Goal: Entertainment & Leisure: Consume media (video, audio)

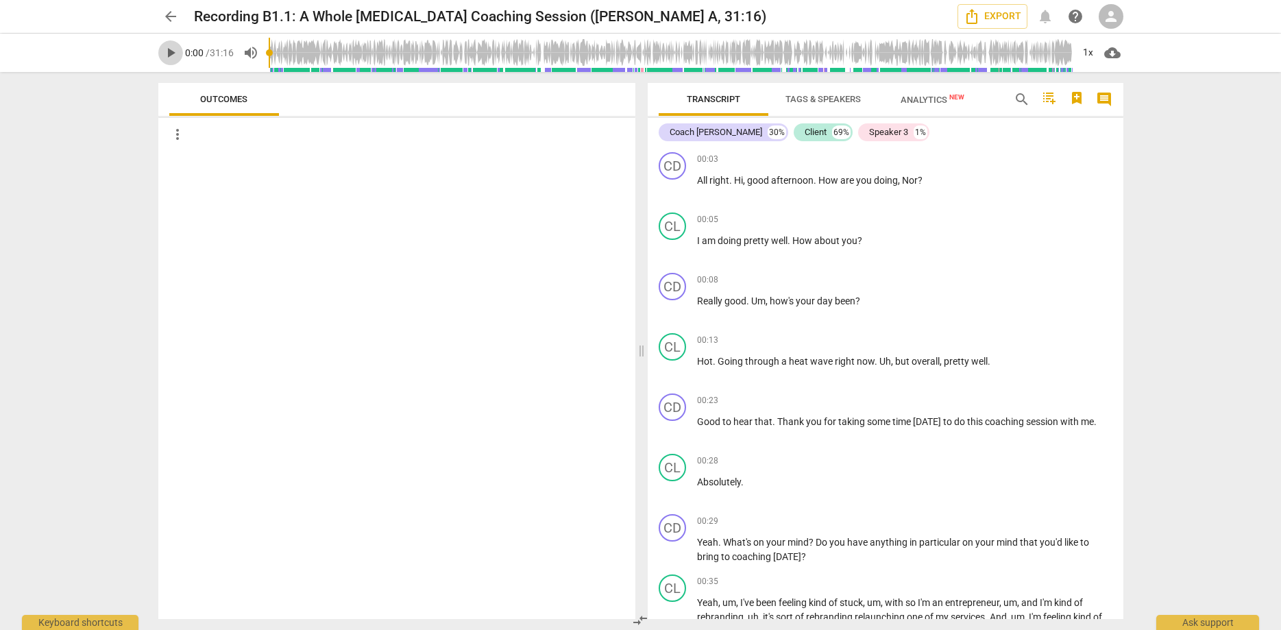
click at [169, 49] on span "play_arrow" at bounding box center [170, 53] width 16 height 16
click at [834, 99] on span "Tags & Speakers" at bounding box center [822, 99] width 75 height 10
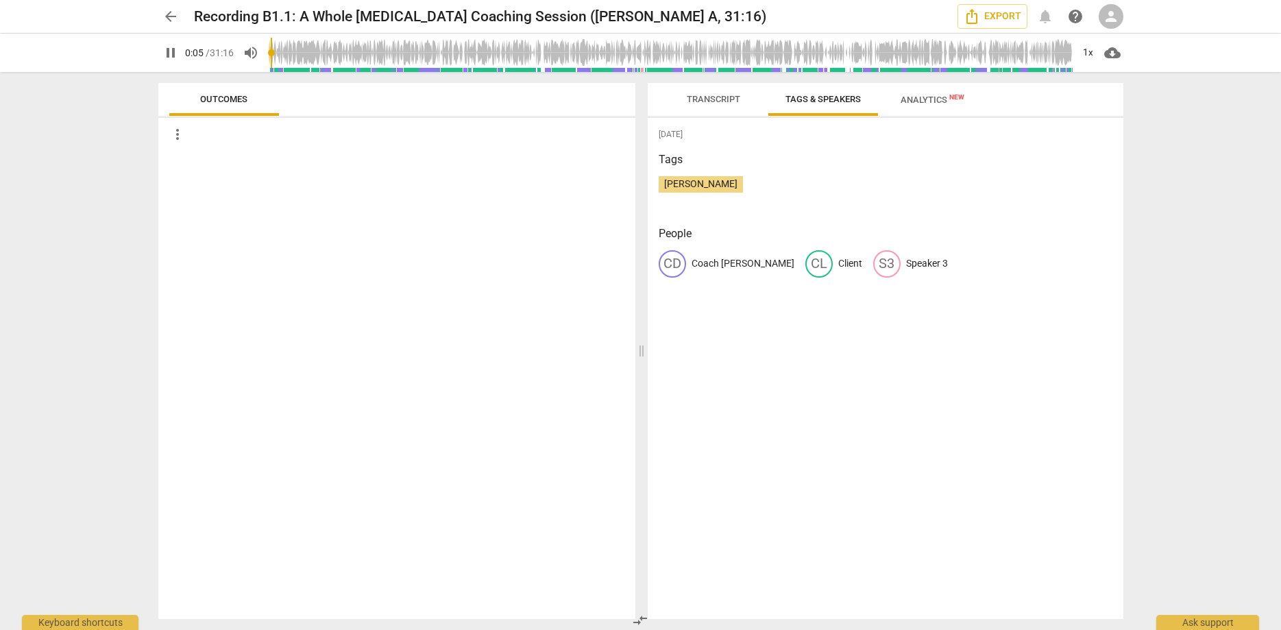
click at [921, 100] on span "Analytics New" at bounding box center [933, 100] width 64 height 10
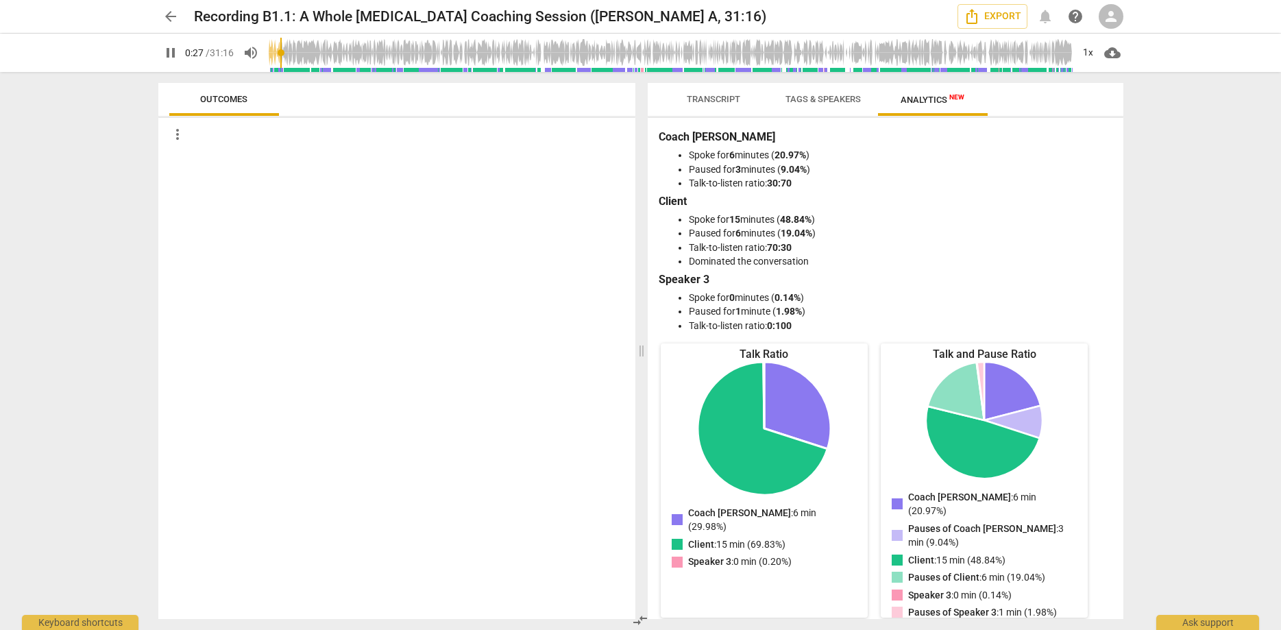
click at [819, 103] on span "Tags & Speakers" at bounding box center [822, 99] width 75 height 10
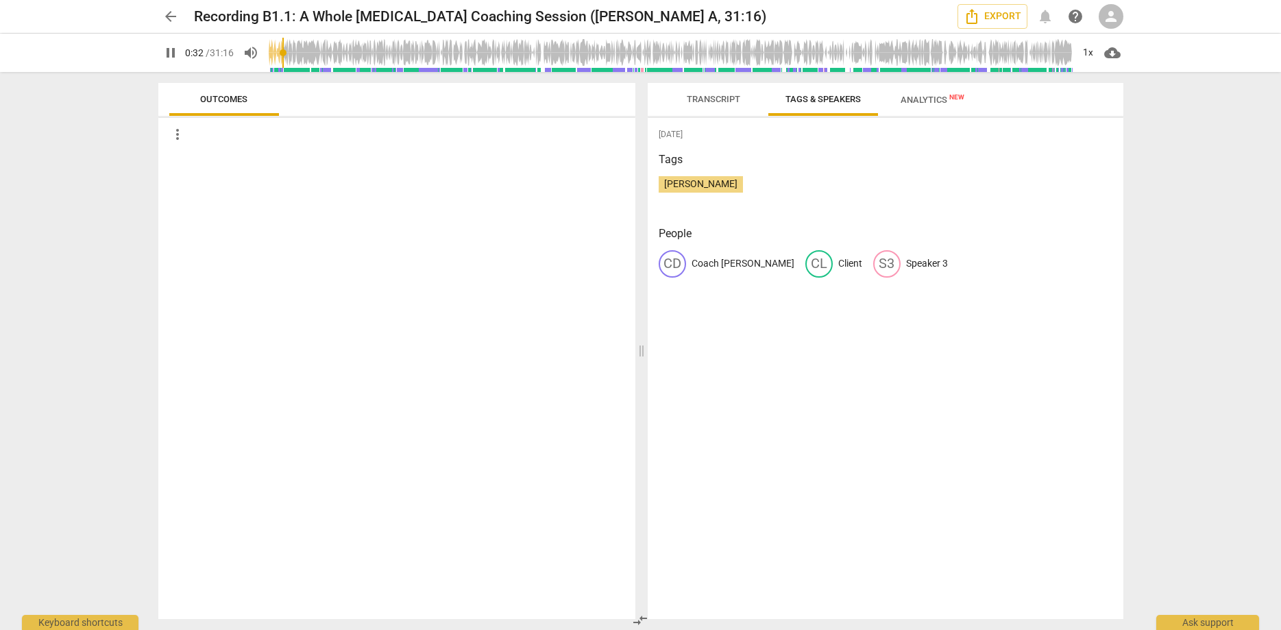
click at [707, 98] on span "Transcript" at bounding box center [713, 99] width 53 height 10
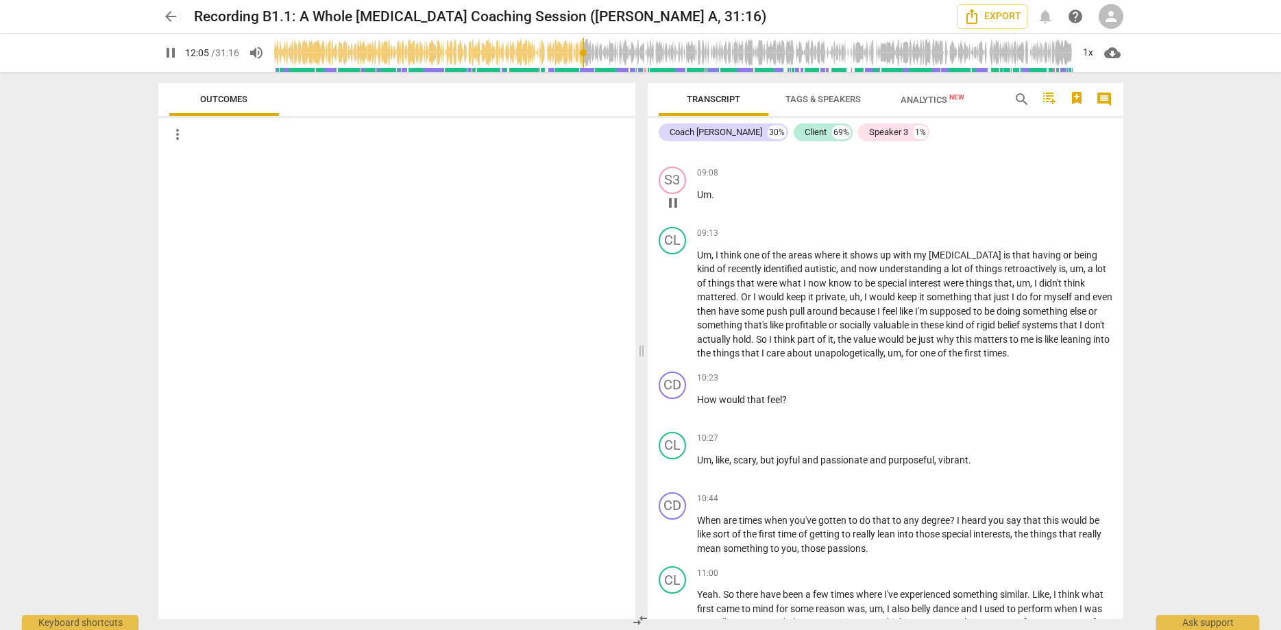
scroll to position [2573, 0]
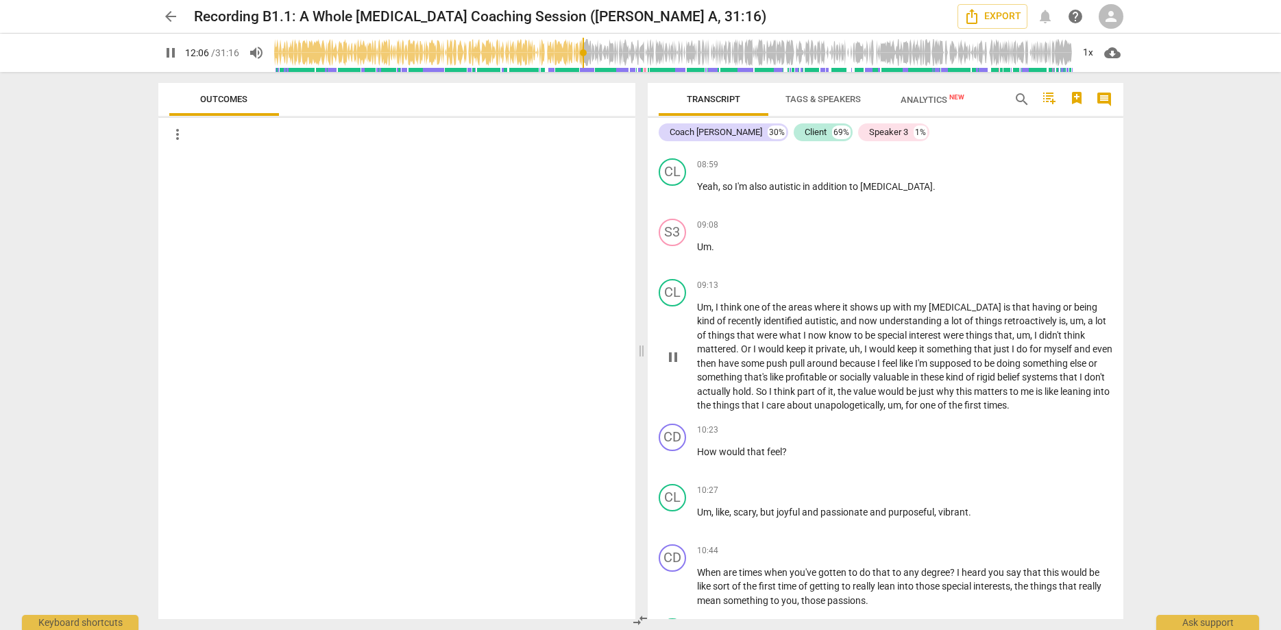
click at [814, 403] on span "about" at bounding box center [800, 405] width 27 height 11
click at [787, 401] on span "care" at bounding box center [776, 405] width 21 height 11
click at [587, 246] on div at bounding box center [396, 385] width 477 height 468
click at [589, 246] on div at bounding box center [396, 385] width 477 height 468
click at [589, 247] on div at bounding box center [396, 385] width 477 height 468
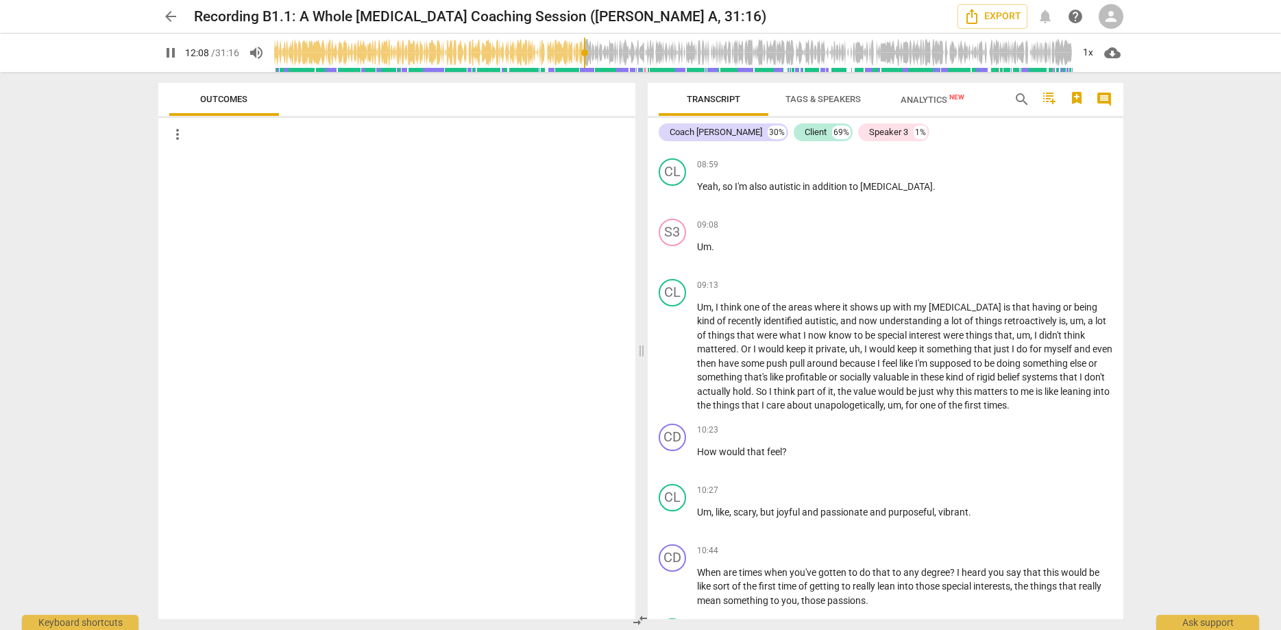
click at [143, 427] on div "arrow_back Recording B1.1: A Whole [MEDICAL_DATA] Coaching Session ([PERSON_NAM…" at bounding box center [640, 315] width 1281 height 630
click at [145, 427] on div "arrow_back Recording B1.1: A Whole [MEDICAL_DATA] Coaching Session ([PERSON_NAM…" at bounding box center [640, 315] width 1281 height 630
click at [149, 425] on div "Outcomes more_vert" at bounding box center [393, 351] width 493 height 558
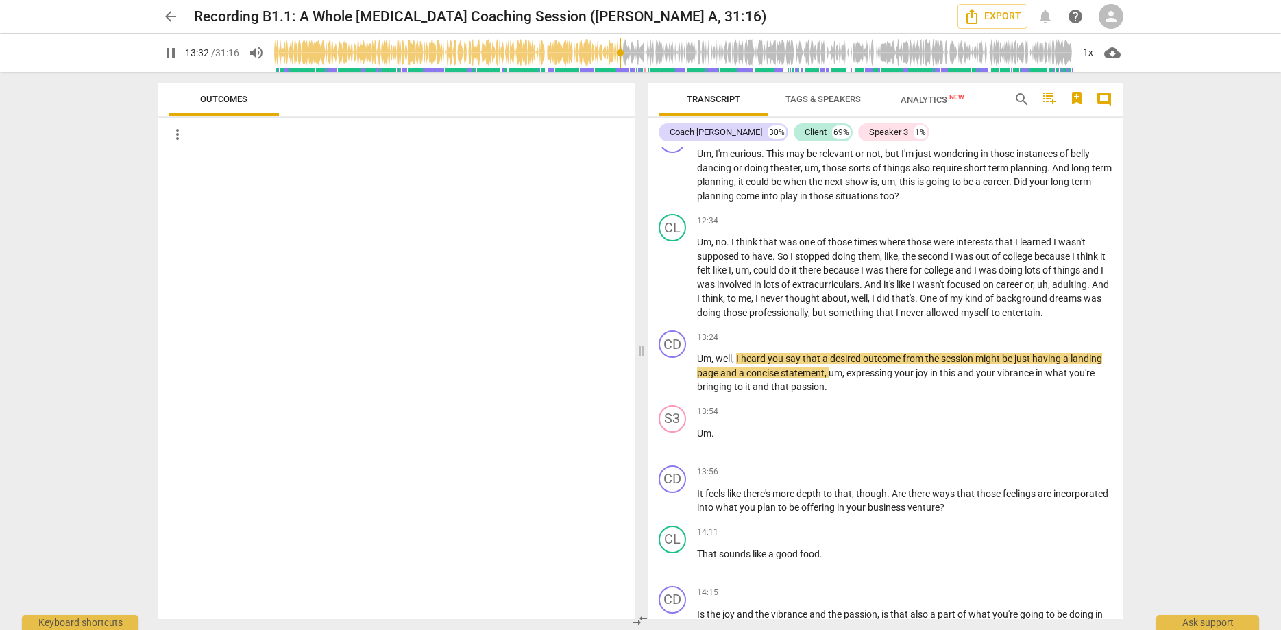
click at [69, 339] on div "arrow_back Recording B1.1: A Whole [MEDICAL_DATA] Coaching Session ([PERSON_NAM…" at bounding box center [640, 315] width 1281 height 630
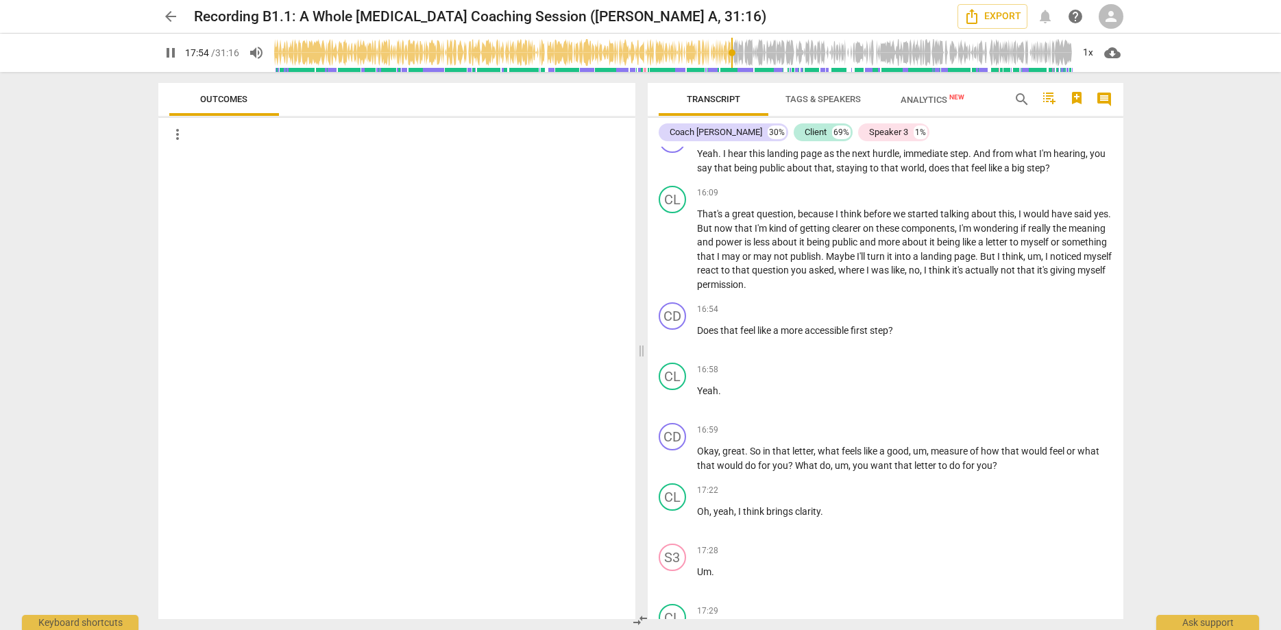
scroll to position [4674, 0]
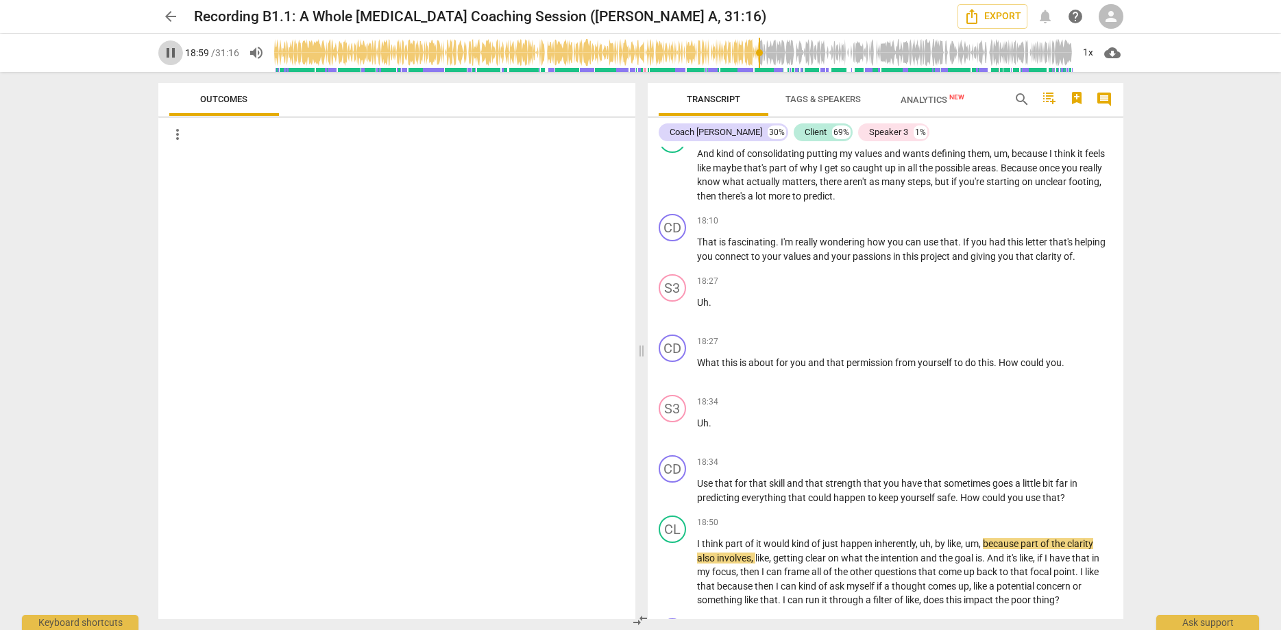
click at [177, 57] on span "pause" at bounding box center [170, 53] width 16 height 16
click at [442, 25] on h2 "Recording B1.1: A Whole [MEDICAL_DATA] Coaching Session ([PERSON_NAME] A, 31:16)" at bounding box center [480, 16] width 572 height 17
drag, startPoint x: 435, startPoint y: 47, endPoint x: 437, endPoint y: 40, distance: 7.2
click at [437, 42] on input "range" at bounding box center [673, 53] width 799 height 44
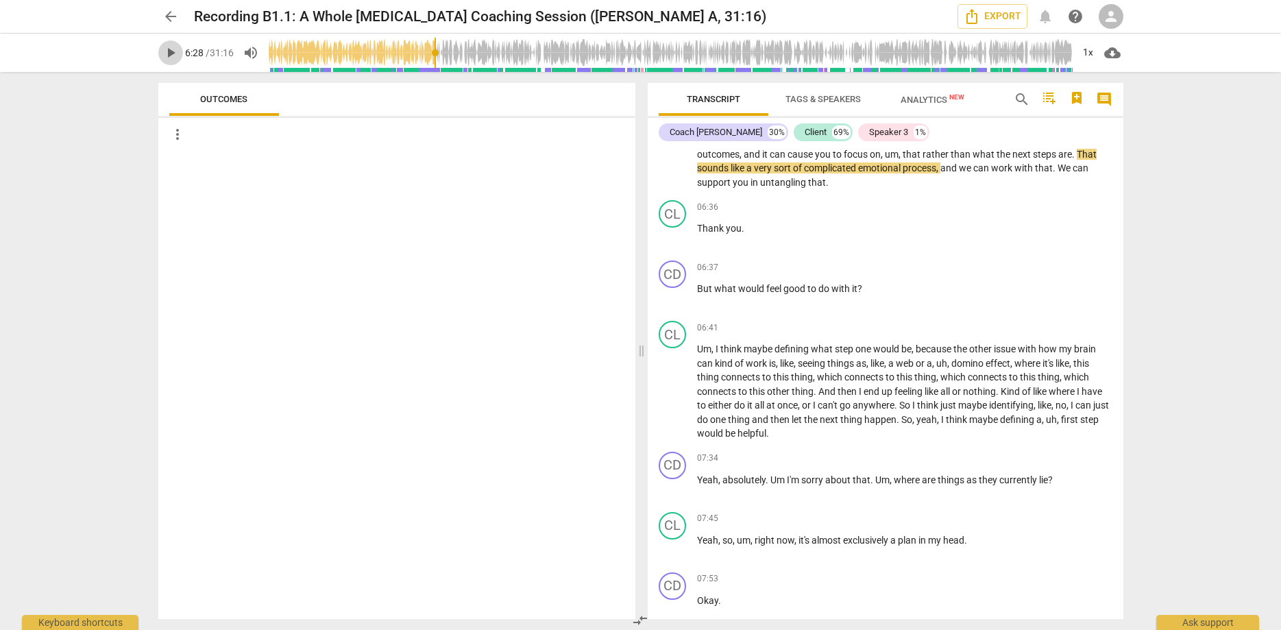
click at [169, 52] on span "play_arrow" at bounding box center [170, 53] width 16 height 16
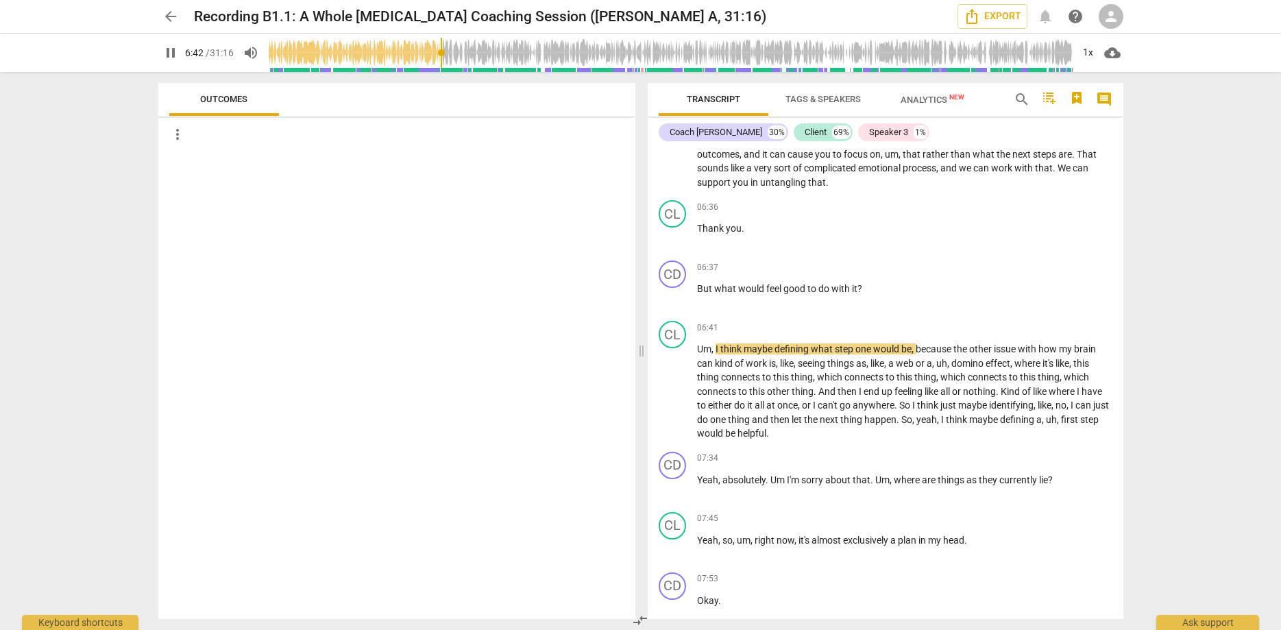
click at [1150, 157] on div "arrow_back Recording B1.1: A Whole [MEDICAL_DATA] Coaching Session ([PERSON_NAM…" at bounding box center [640, 315] width 1281 height 630
click at [273, 112] on button "Outcomes" at bounding box center [224, 99] width 110 height 33
drag, startPoint x: 279, startPoint y: 114, endPoint x: 384, endPoint y: 106, distance: 105.1
click at [384, 106] on div "Outcomes" at bounding box center [396, 99] width 455 height 33
click at [212, 57] on span "/ 31:16" at bounding box center [220, 52] width 28 height 11
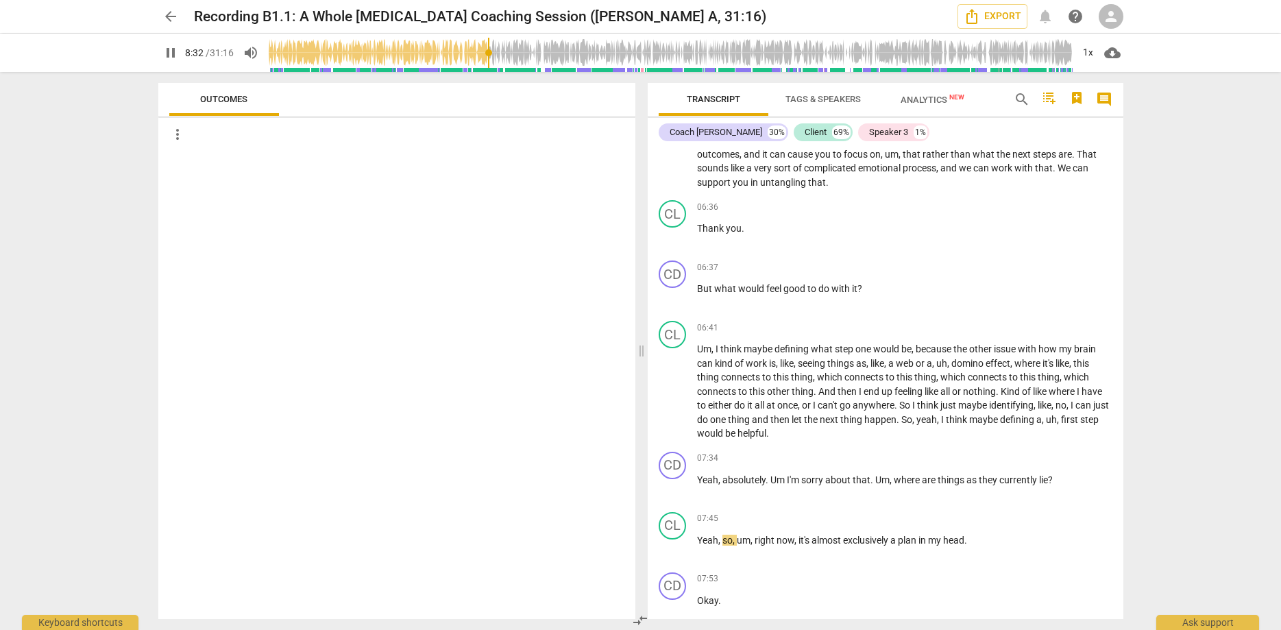
scroll to position [2471, 0]
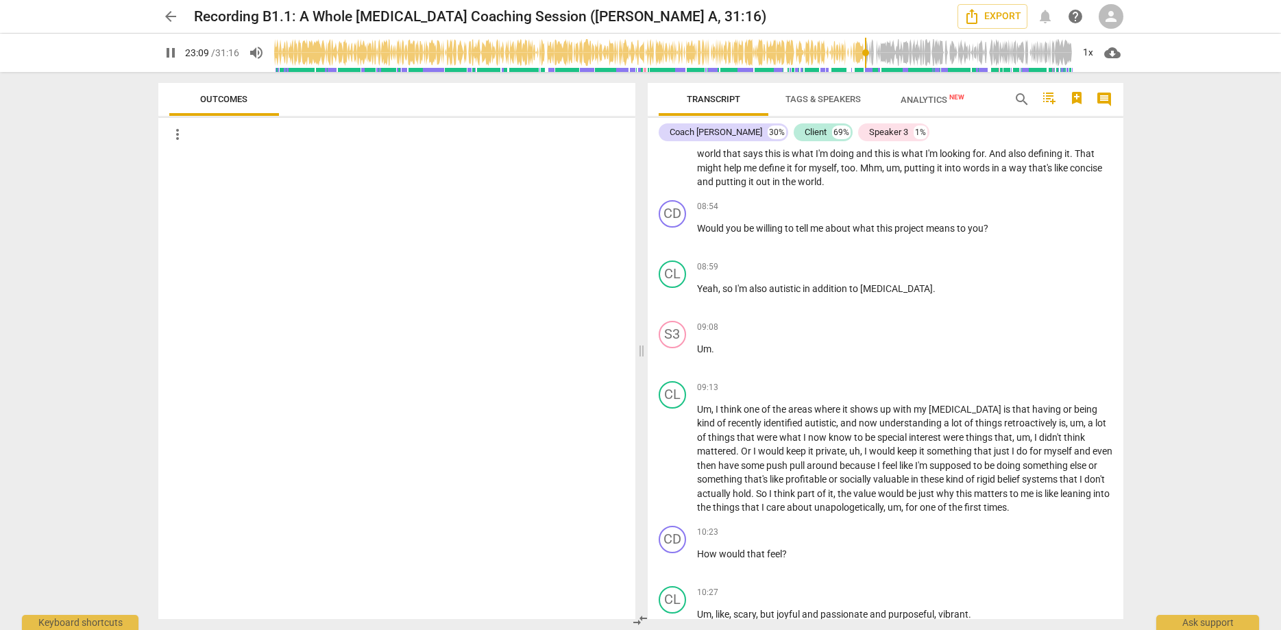
drag, startPoint x: 445, startPoint y: 70, endPoint x: 865, endPoint y: 71, distance: 420.2
click at [865, 71] on input "range" at bounding box center [673, 53] width 799 height 44
drag, startPoint x: 865, startPoint y: 69, endPoint x: 831, endPoint y: 66, distance: 34.4
click at [831, 66] on input "range" at bounding box center [673, 53] width 799 height 44
drag, startPoint x: 831, startPoint y: 66, endPoint x: 803, endPoint y: 69, distance: 28.3
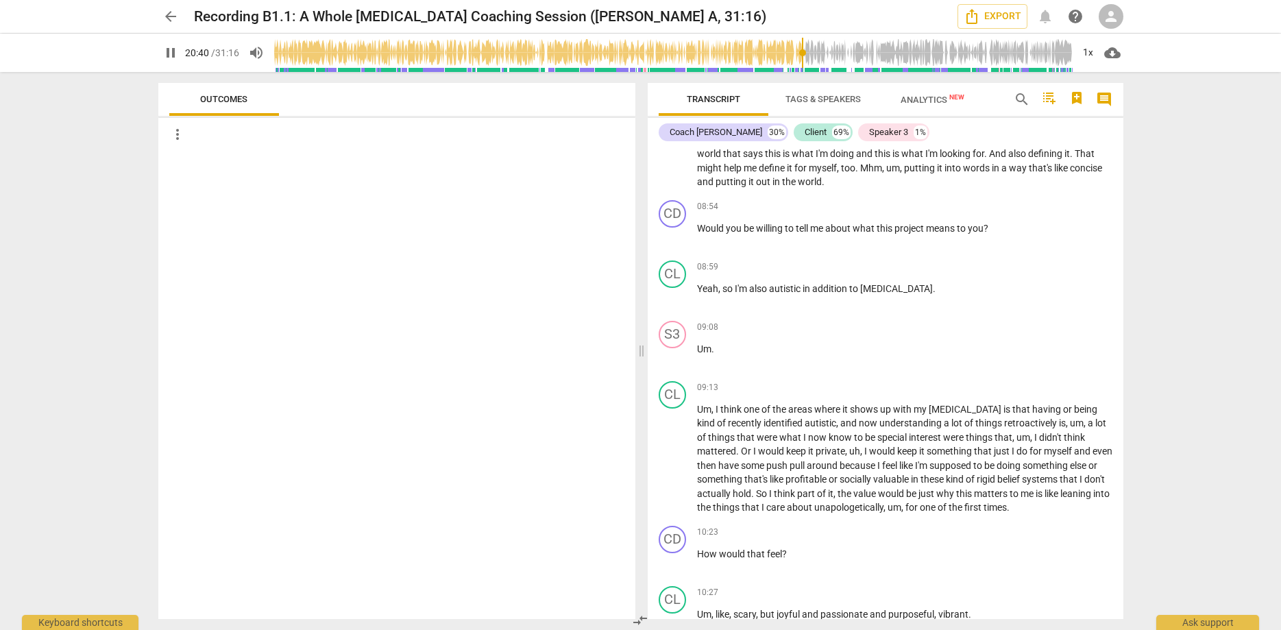
click at [803, 69] on input "range" at bounding box center [673, 53] width 799 height 44
drag, startPoint x: 803, startPoint y: 70, endPoint x: 786, endPoint y: 71, distance: 17.1
click at [786, 71] on input "range" at bounding box center [673, 53] width 799 height 44
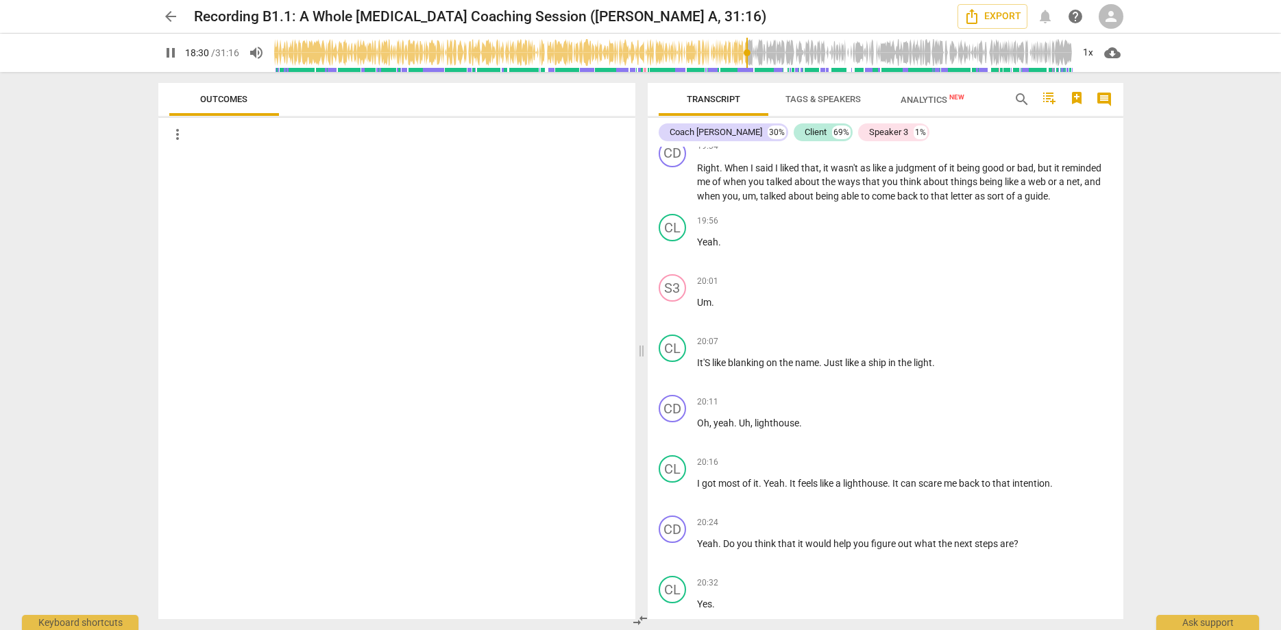
drag, startPoint x: 786, startPoint y: 71, endPoint x: 747, endPoint y: 73, distance: 39.2
click at [747, 73] on input "range" at bounding box center [673, 53] width 799 height 44
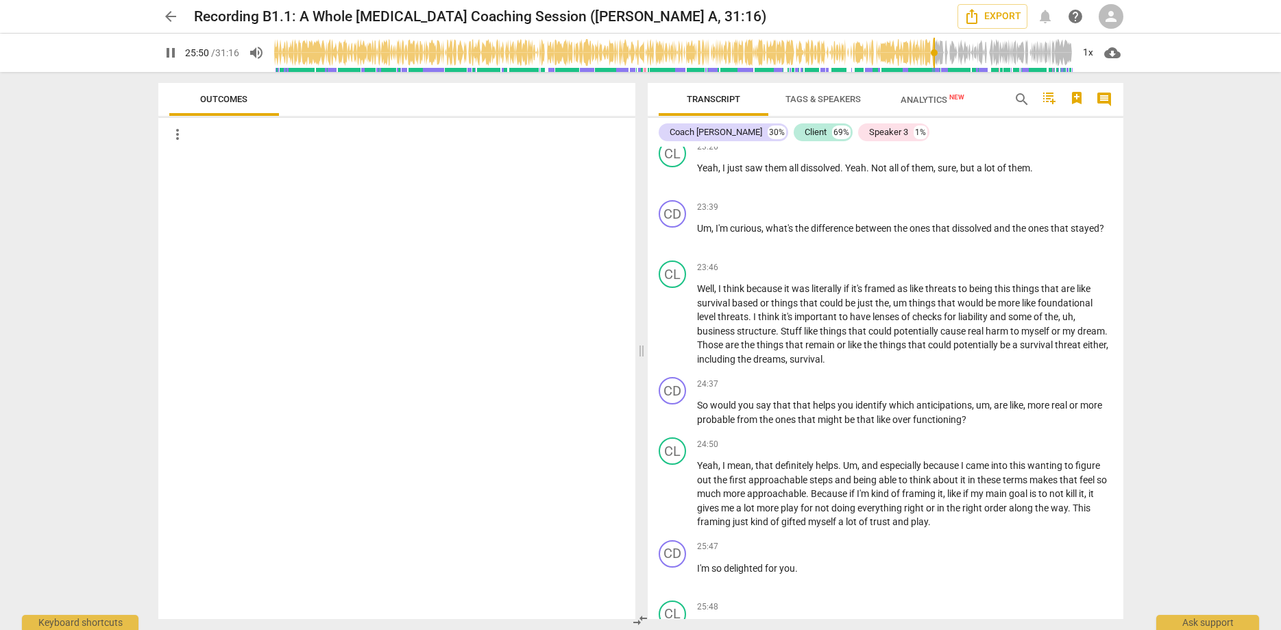
scroll to position [7010, 0]
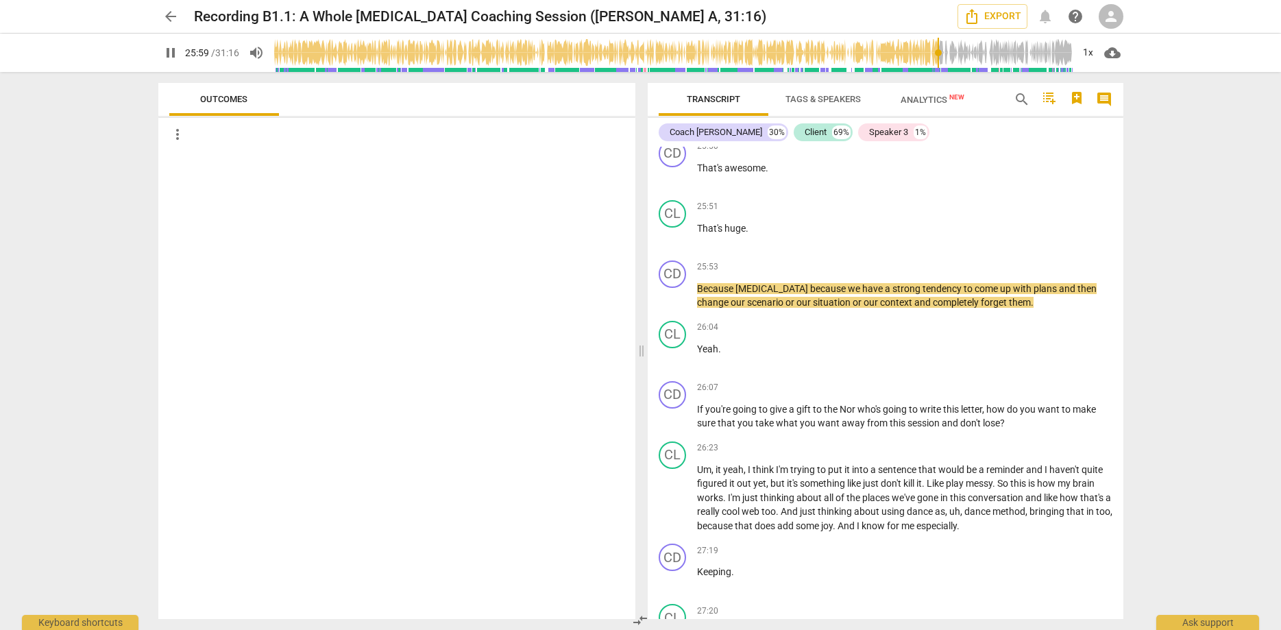
click at [1197, 147] on div "arrow_back Recording B1.1: A Whole [MEDICAL_DATA] Coaching Session ([PERSON_NAM…" at bounding box center [640, 315] width 1281 height 630
click at [1196, 147] on div "arrow_back Recording B1.1: A Whole [MEDICAL_DATA] Coaching Session ([PERSON_NAM…" at bounding box center [640, 315] width 1281 height 630
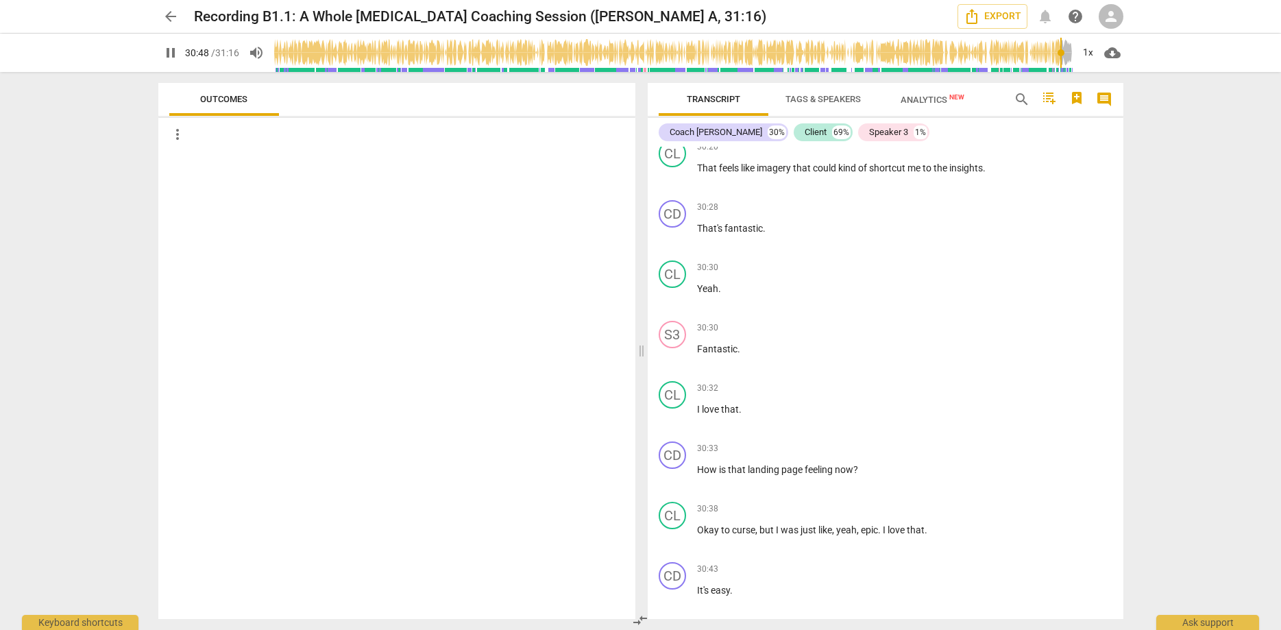
scroll to position [9006, 0]
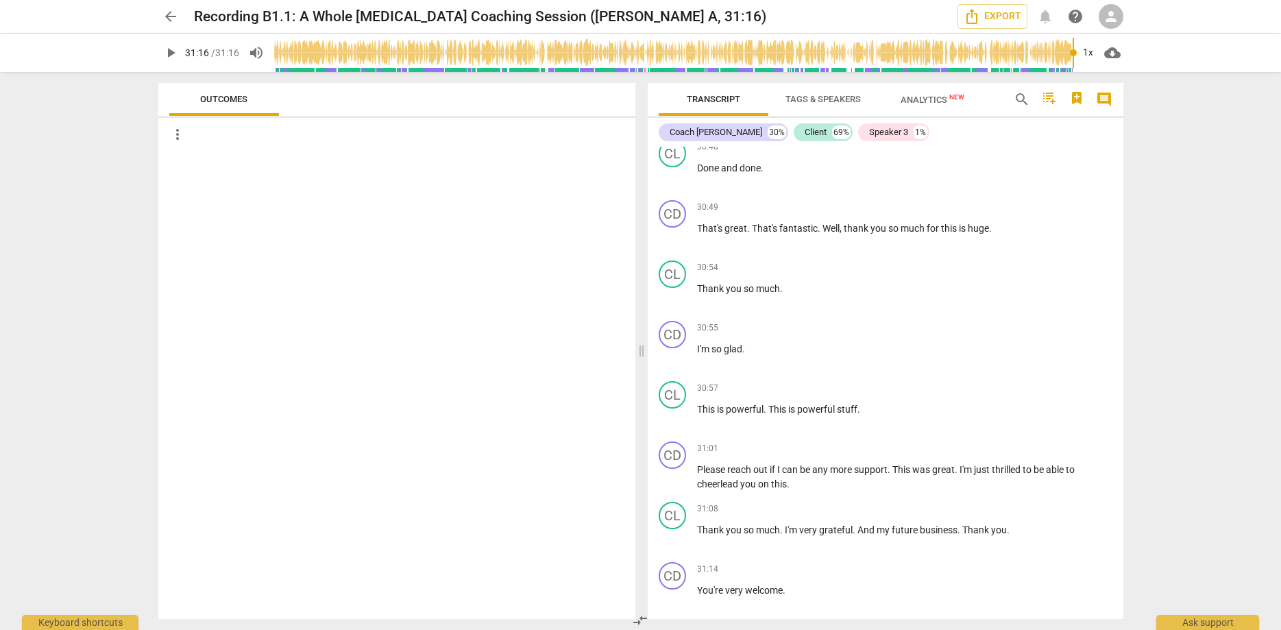
type input "1876"
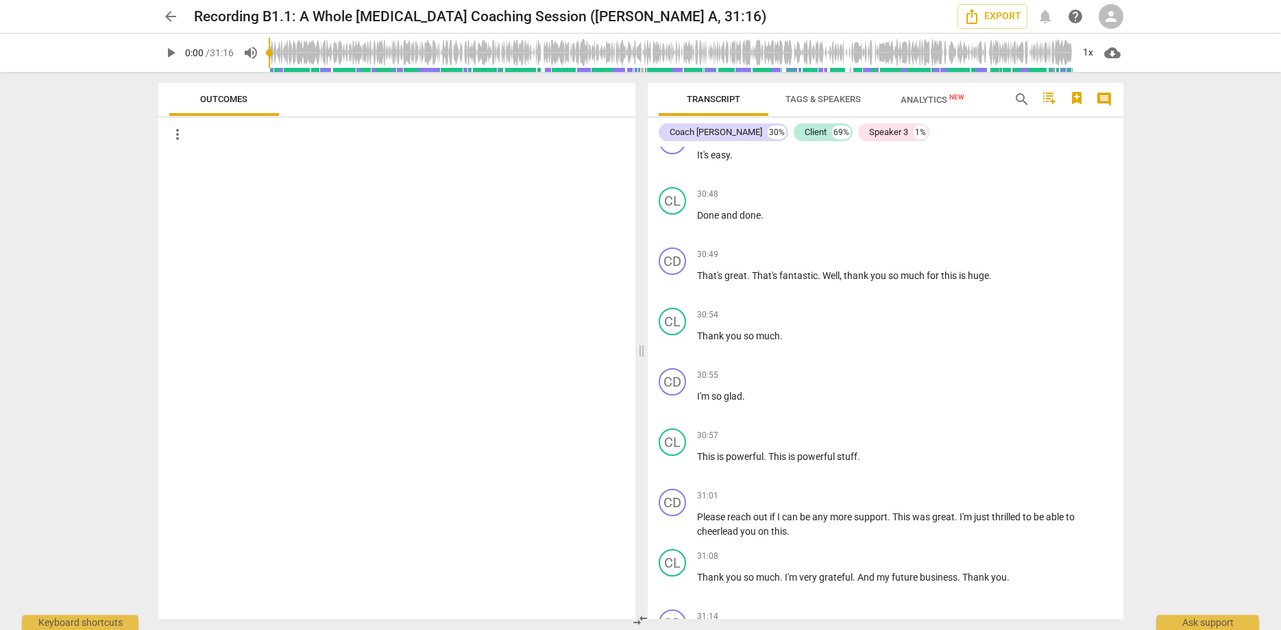
scroll to position [9041, 0]
